Goal: Task Accomplishment & Management: Use online tool/utility

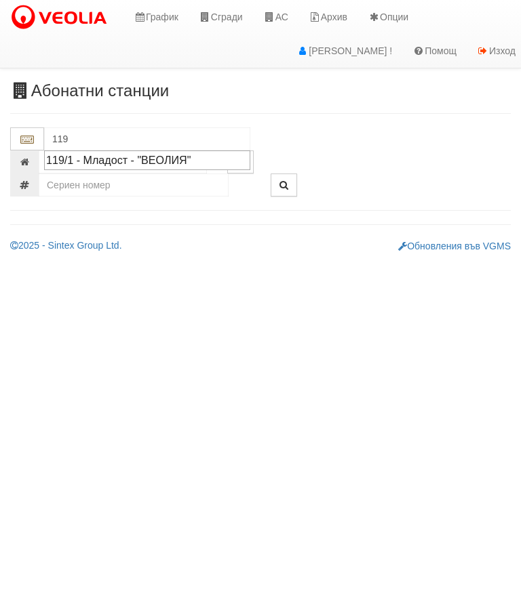
click at [186, 163] on div "119/1 - Младост - "ВЕОЛИЯ"" at bounding box center [147, 161] width 202 height 16
type input "119/1 - Младост - "ВЕОЛИЯ""
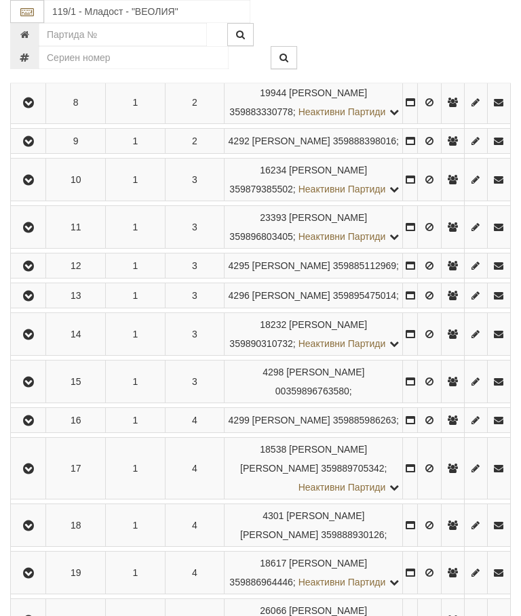
scroll to position [635, 0]
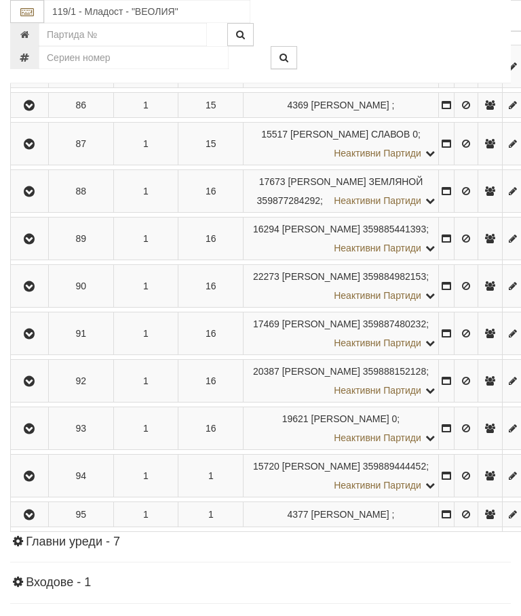
scroll to position [4248, 0]
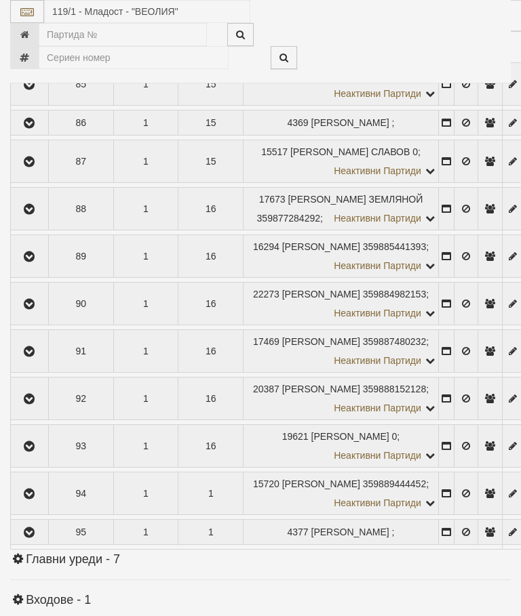
select select "10"
select select "1"
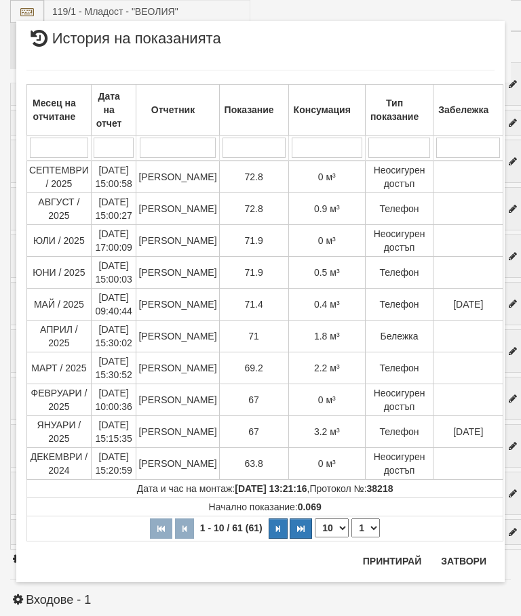
scroll to position [938, 0]
click at [466, 561] on button "Затвори" at bounding box center [464, 562] width 62 height 22
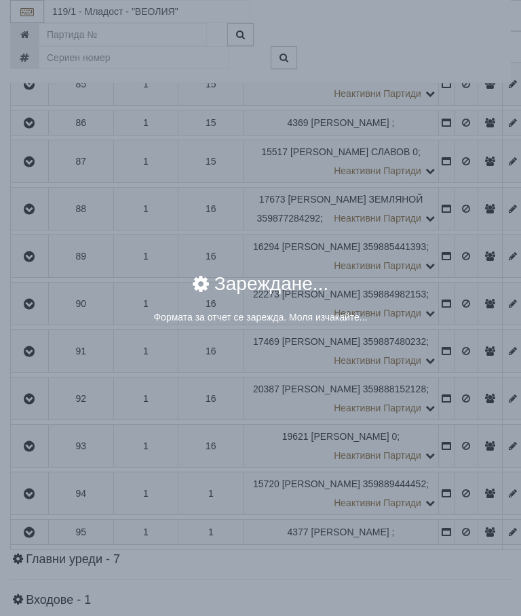
select select "8cc75930-9bfd-e511-80be-8d5a1dced85a"
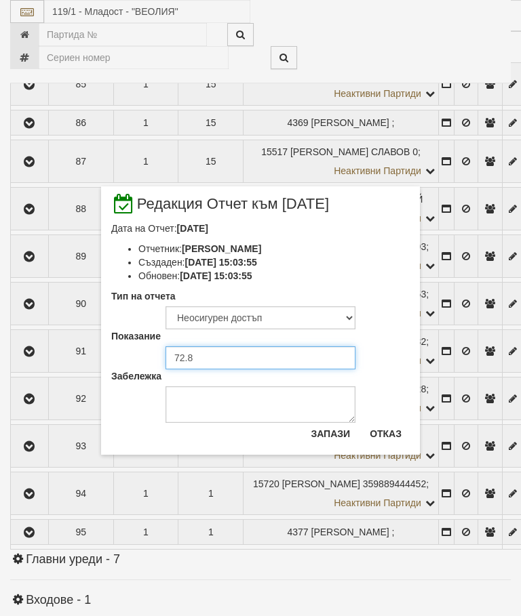
click at [214, 360] on input "72.8" at bounding box center [260, 357] width 190 height 23
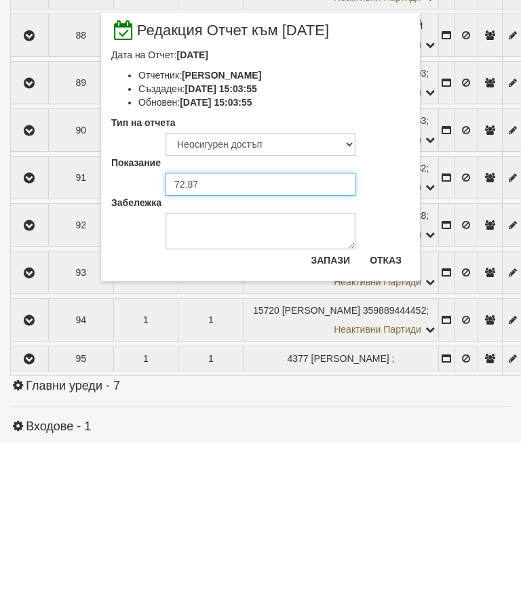
type input "72.875"
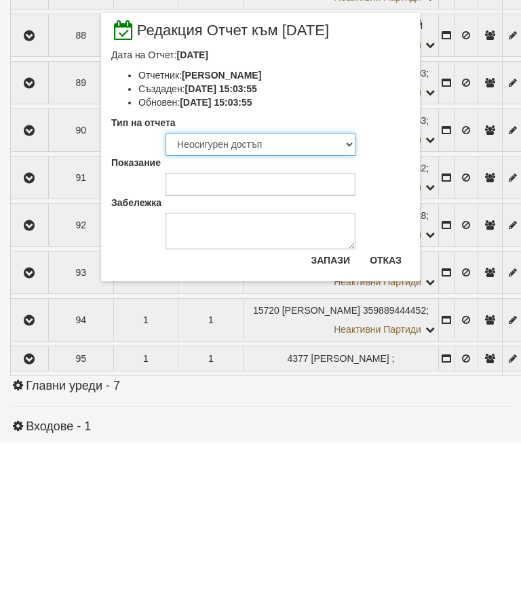
click at [243, 306] on select "Визуален Телефон Бележка Неосигурен достъп Самоотчет Служебно Дистанционен" at bounding box center [260, 317] width 190 height 23
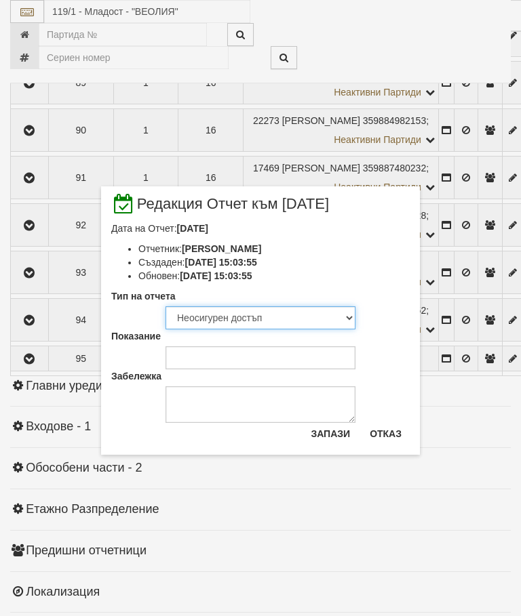
select select "8ac75930-9bfd-e511-80be-8d5a1dced85a"
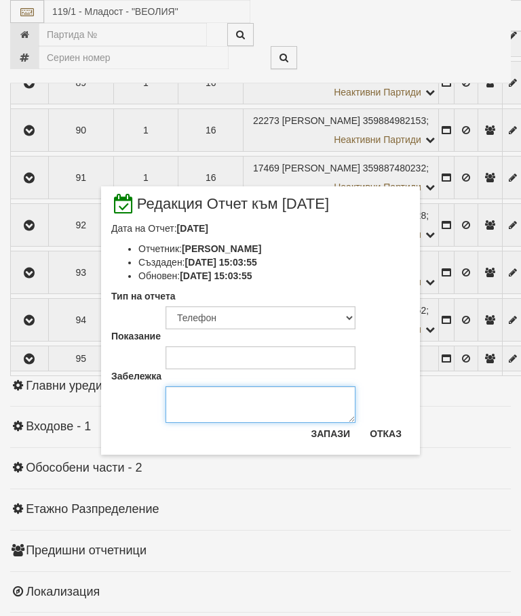
click at [199, 408] on textarea "Забележка" at bounding box center [260, 404] width 190 height 37
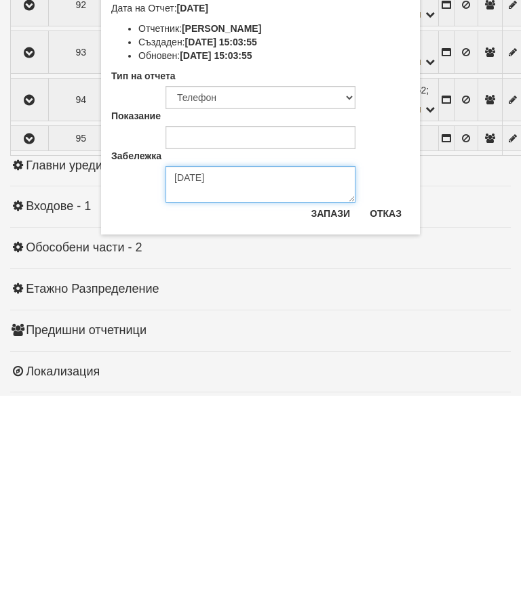
type textarea "[DATE]"
click at [336, 423] on button "Запази" at bounding box center [330, 434] width 56 height 22
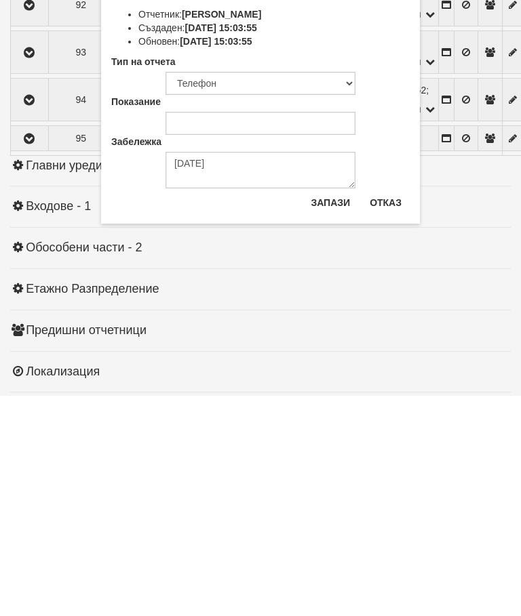
scroll to position [4642, 0]
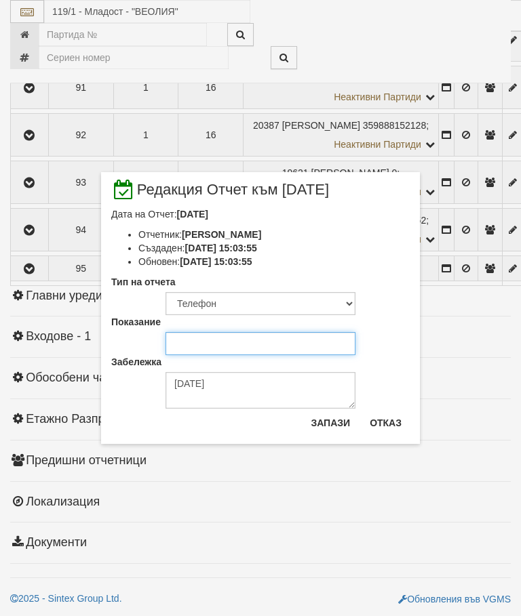
click at [214, 339] on input "Показание" at bounding box center [260, 343] width 190 height 23
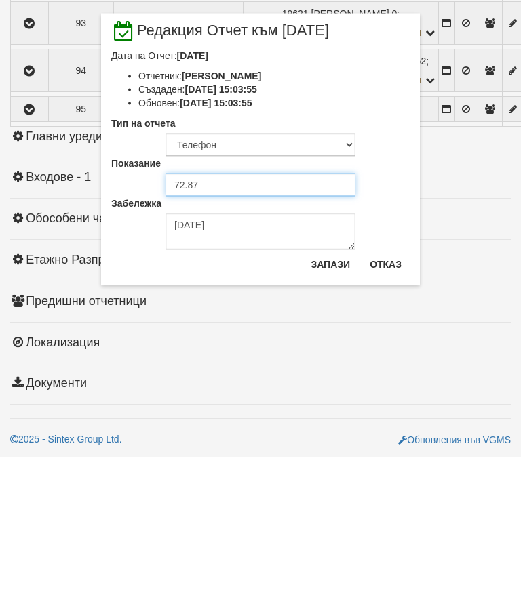
type input "72.8"
click at [334, 412] on button "Запази" at bounding box center [330, 423] width 56 height 22
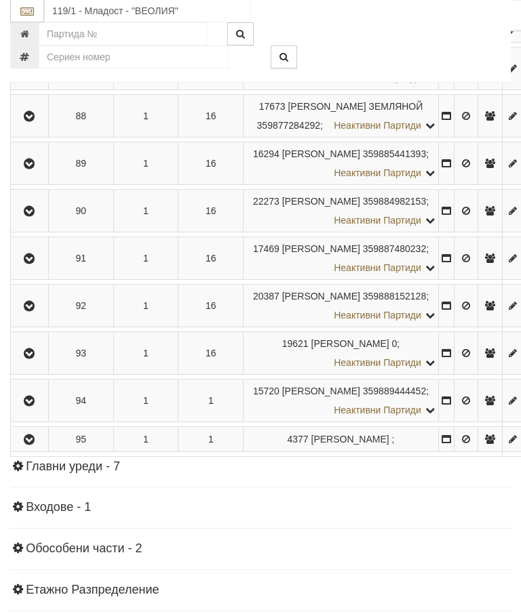
scroll to position [4340, 0]
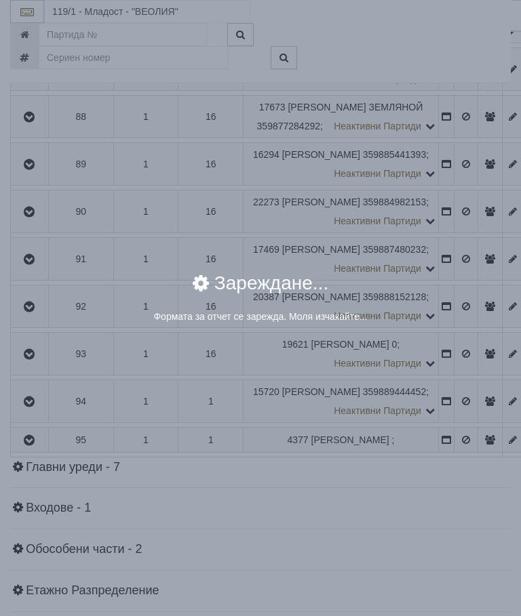
select select "8ac75930-9bfd-e511-80be-8d5a1dced85a"
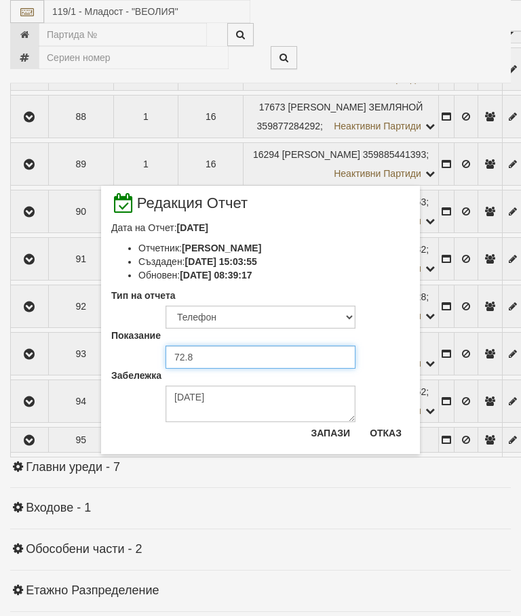
click at [224, 360] on input "72.8" at bounding box center [260, 357] width 190 height 23
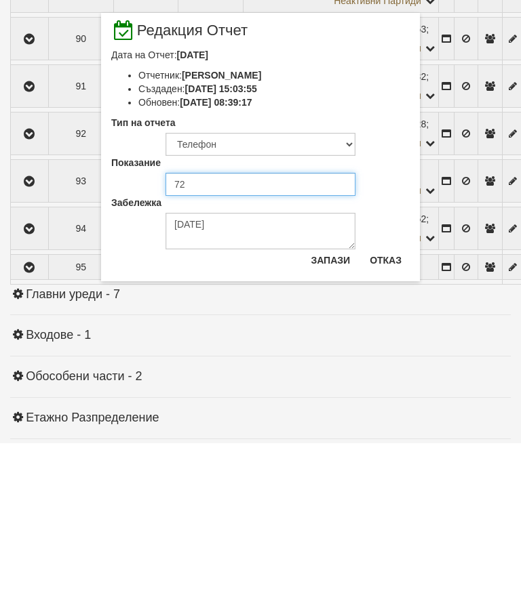
type input "7"
type input "75.9"
click at [330, 422] on button "Запази" at bounding box center [330, 433] width 56 height 22
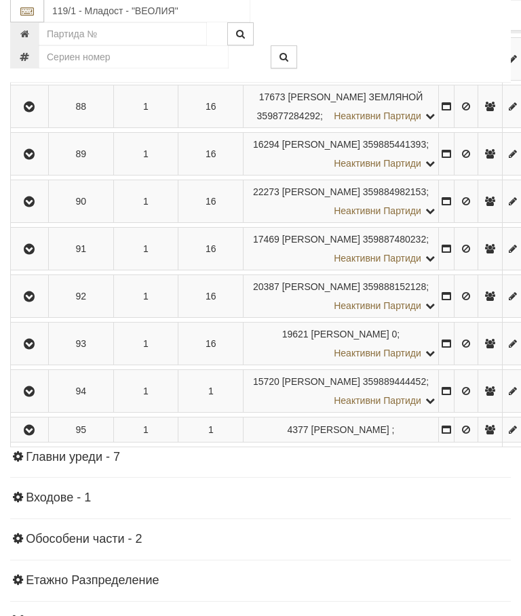
scroll to position [4350, 0]
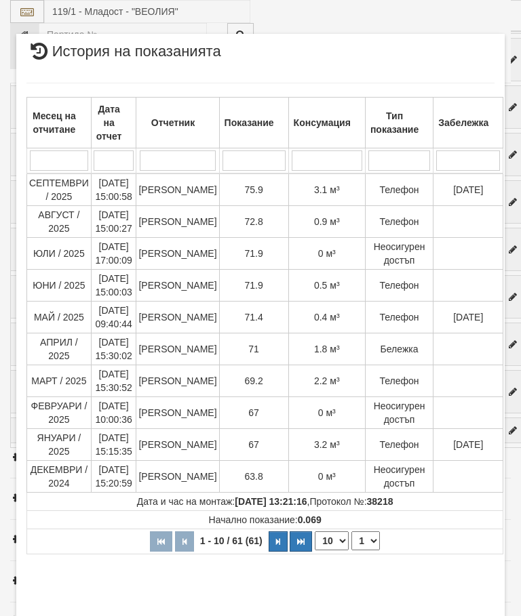
scroll to position [75, 0]
